Goal: Navigation & Orientation: Find specific page/section

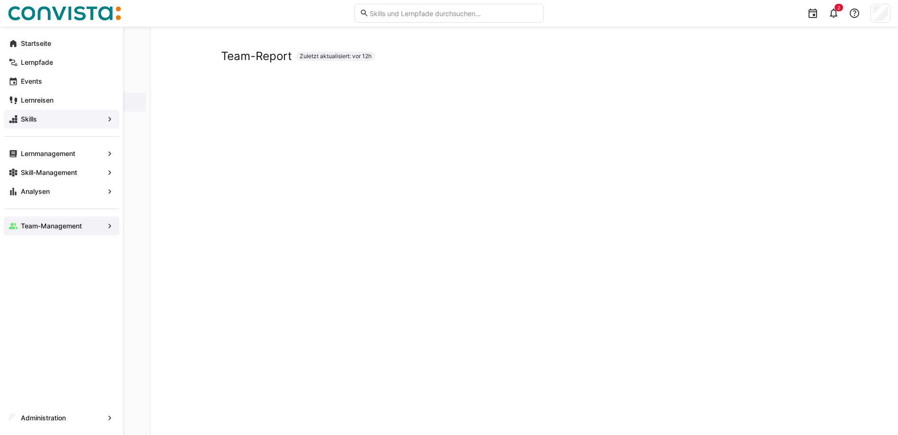
scroll to position [38, 0]
click at [34, 88] on div "Events" at bounding box center [61, 81] width 115 height 19
click at [104, 424] on div "Administration" at bounding box center [61, 418] width 115 height 19
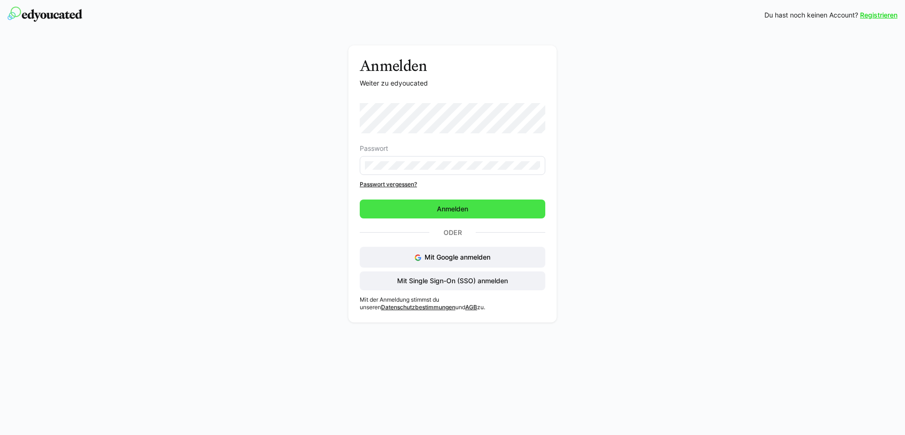
click at [438, 211] on span "Anmelden" at bounding box center [452, 208] width 34 height 9
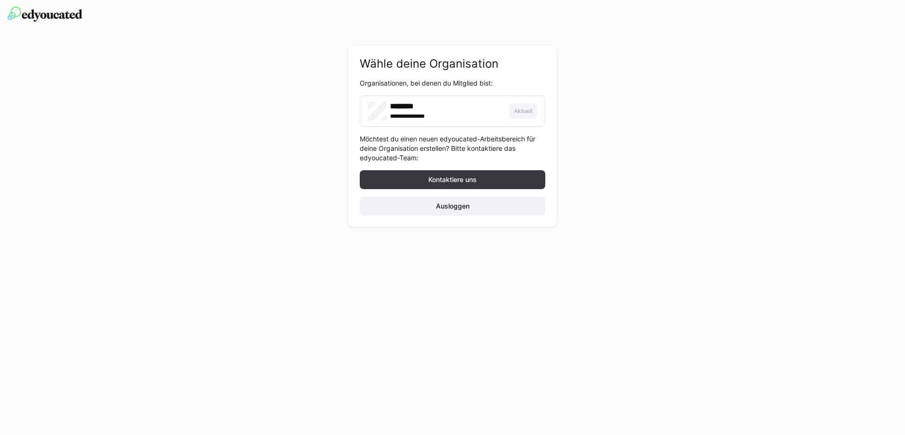
click at [453, 107] on h4 "********" at bounding box center [426, 106] width 73 height 9
click at [48, 12] on img at bounding box center [45, 14] width 75 height 15
